Goal: Contribute content: Add original content to the website for others to see

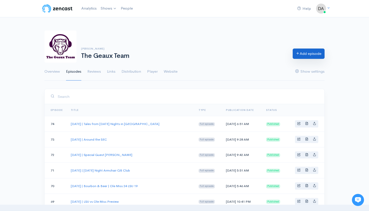
click at [306, 55] on link "Add episode" at bounding box center [309, 54] width 32 height 10
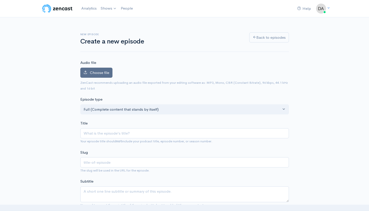
click at [104, 72] on span "Choose file" at bounding box center [99, 72] width 19 height 5
click at [0, 0] on input "Choose file" at bounding box center [0, 0] width 0 height 0
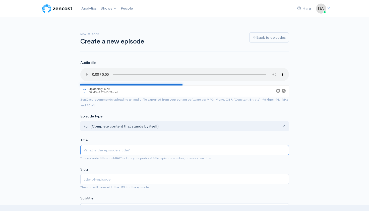
click at [122, 145] on input "Title" at bounding box center [184, 150] width 209 height 10
paste input "LIVE | October 9, 2025 | LSU vs. South Carolina Preview"
click at [95, 145] on input "LIVE | October 9, 2025 | LSU vs. South Carolina Preview" at bounding box center [184, 150] width 209 height 10
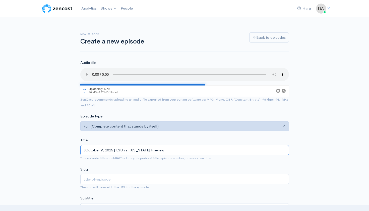
type input "[DATE] | LSU vs. [US_STATE] Preview"
type input "october-9-2025-lsu-vs-south-carolina-preview"
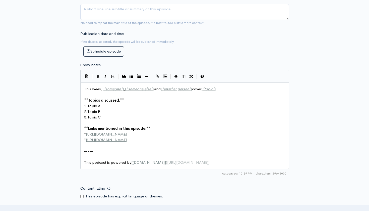
scroll to position [209, 0]
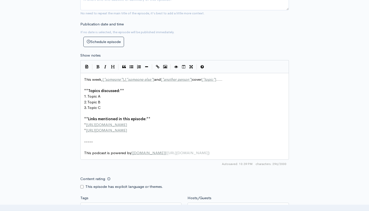
type input "[DATE] | LSU vs. [US_STATE] Preview"
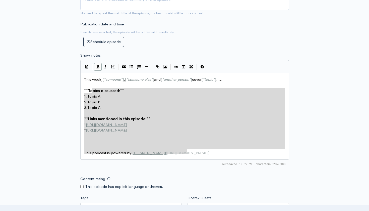
type textarea "This week, [*someone*], [*someone else*] and [*another person*] cover [*topic*]…"
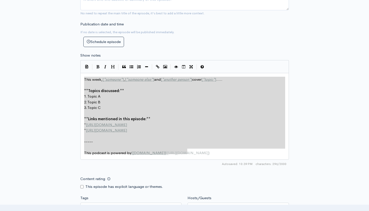
drag, startPoint x: 192, startPoint y: 143, endPoint x: 77, endPoint y: 67, distance: 137.7
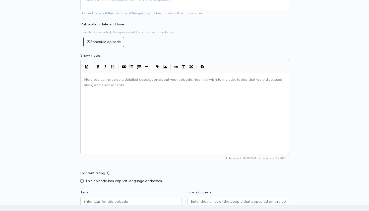
click at [89, 77] on pre "Here you can provide a detailed description about your episode. You may wish to…" at bounding box center [184, 77] width 203 height 0
type textarea "​"
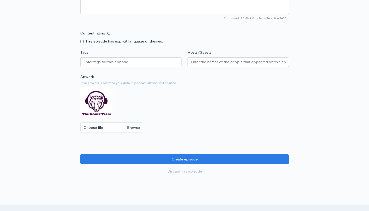
scroll to position [379, 0]
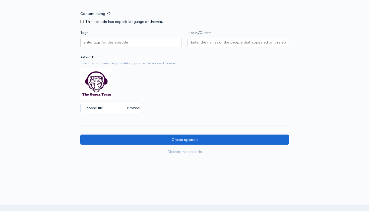
click at [148, 134] on input "Create episode" at bounding box center [184, 139] width 209 height 10
